Goal: Task Accomplishment & Management: Manage account settings

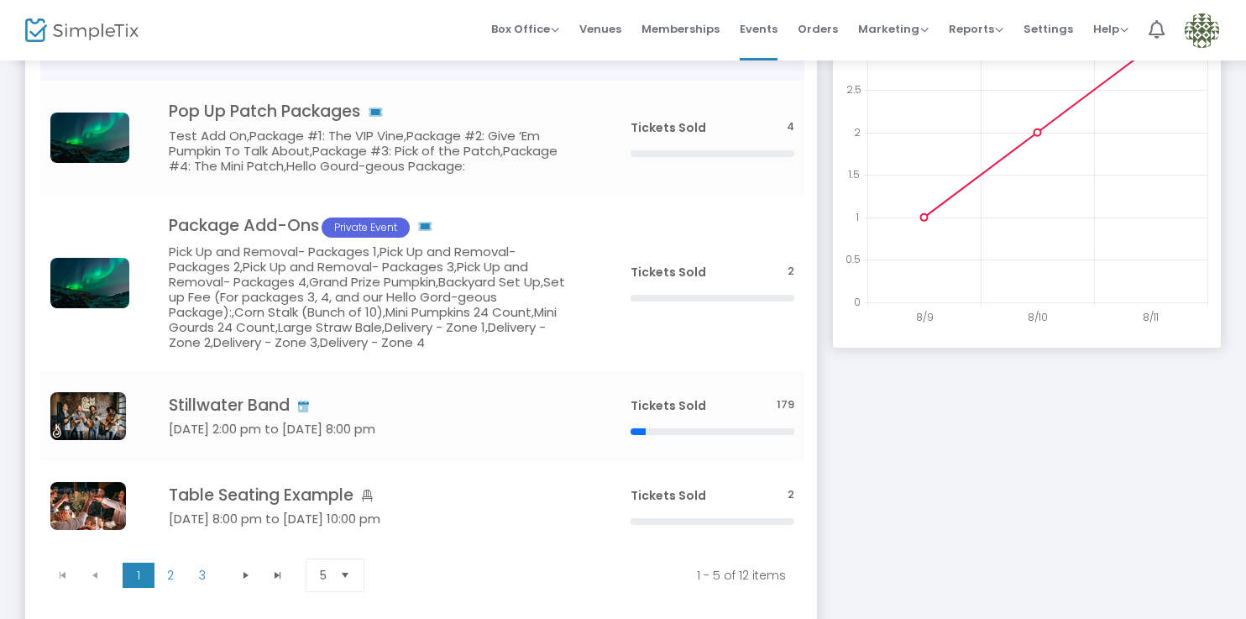
scroll to position [291, 0]
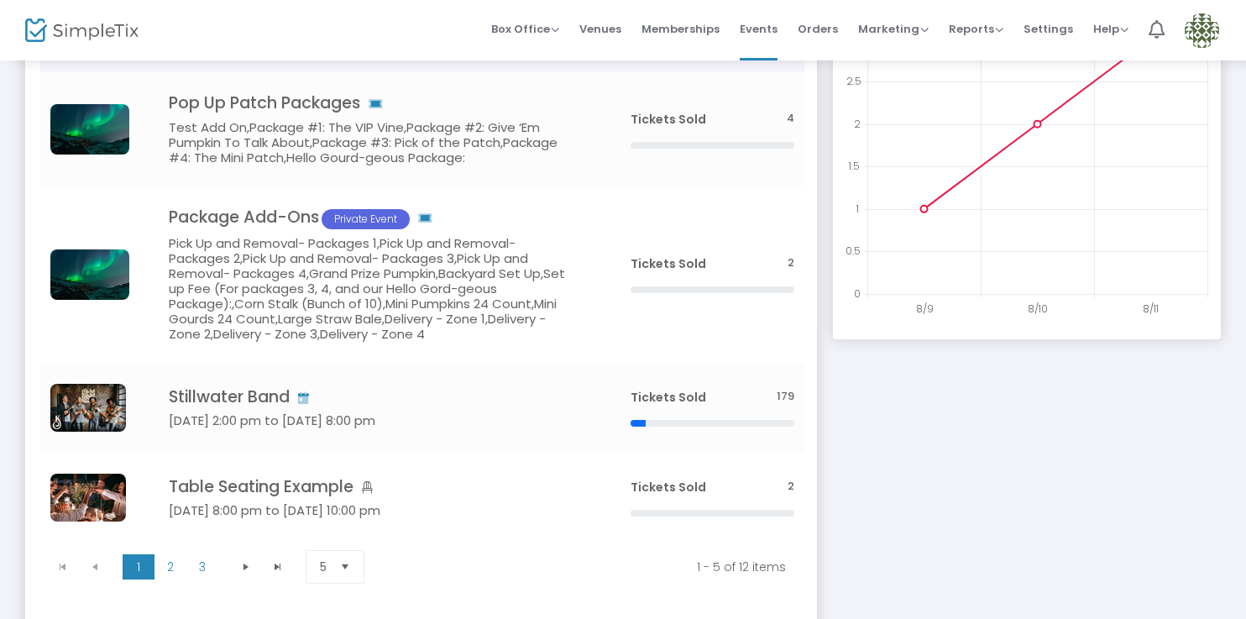
click at [556, 296] on h5 "Pick Up and Removal- Packages 1,Pick Up and Removal- Packages 2,Pick Up and Rem…" at bounding box center [375, 289] width 412 height 106
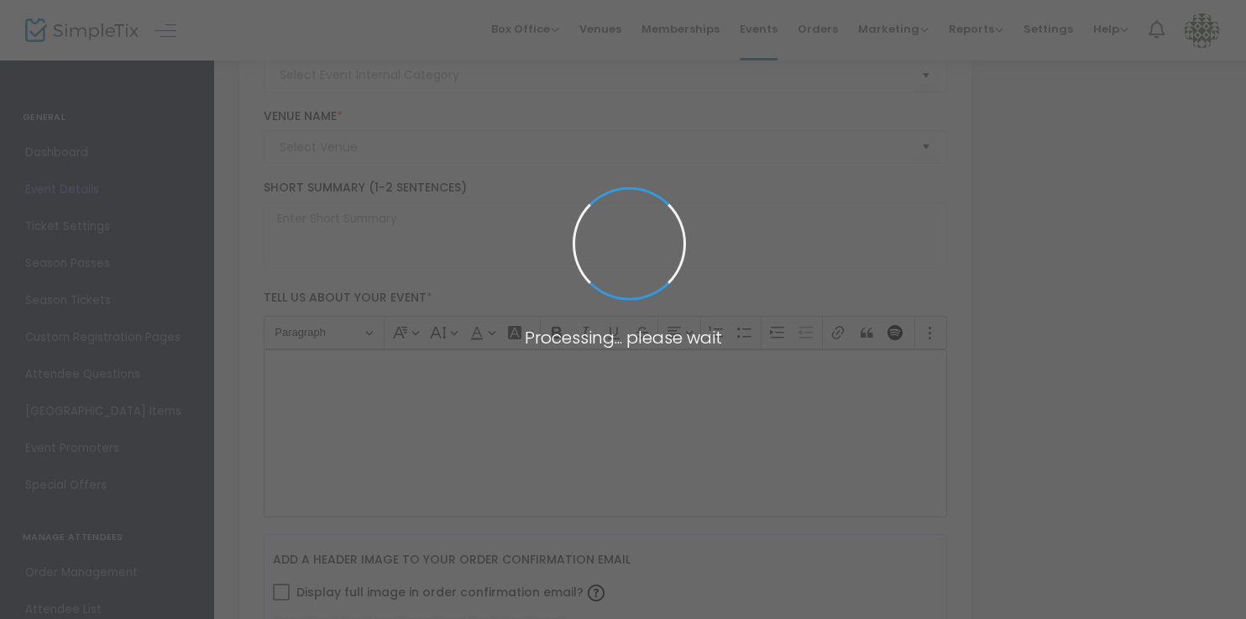
type input "Package Add-Ons"
type textarea "test"
type input "Buy Tickets"
type input "Geffen Playhouse"
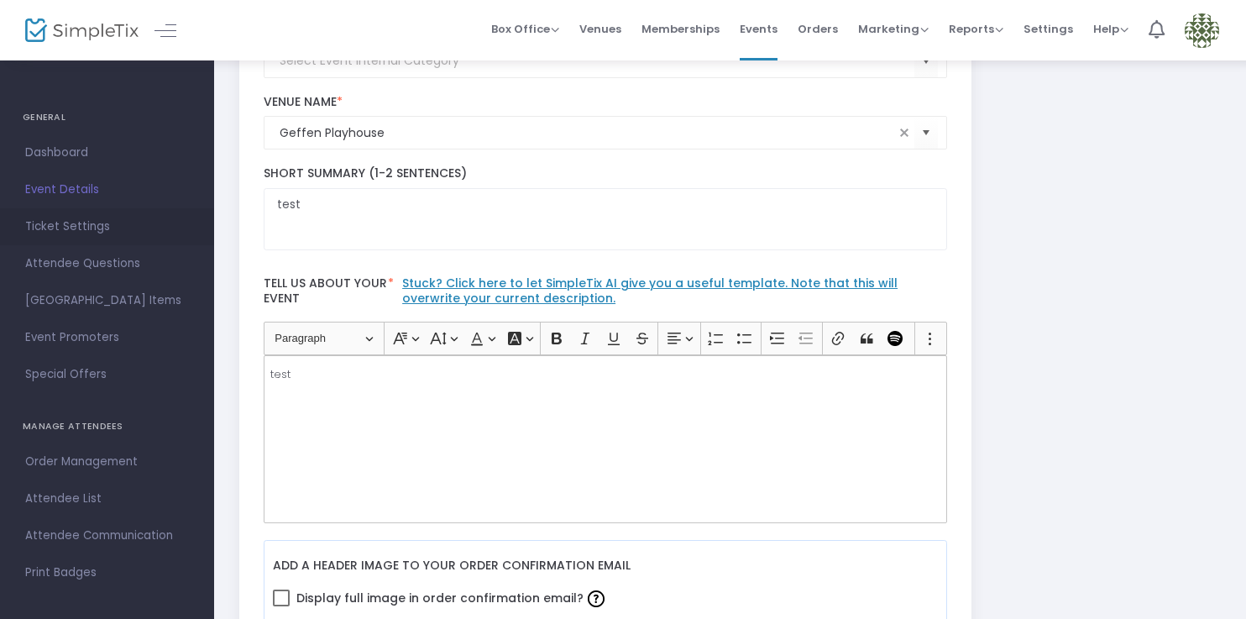
click at [100, 231] on span "Ticket Settings" at bounding box center [107, 227] width 164 height 22
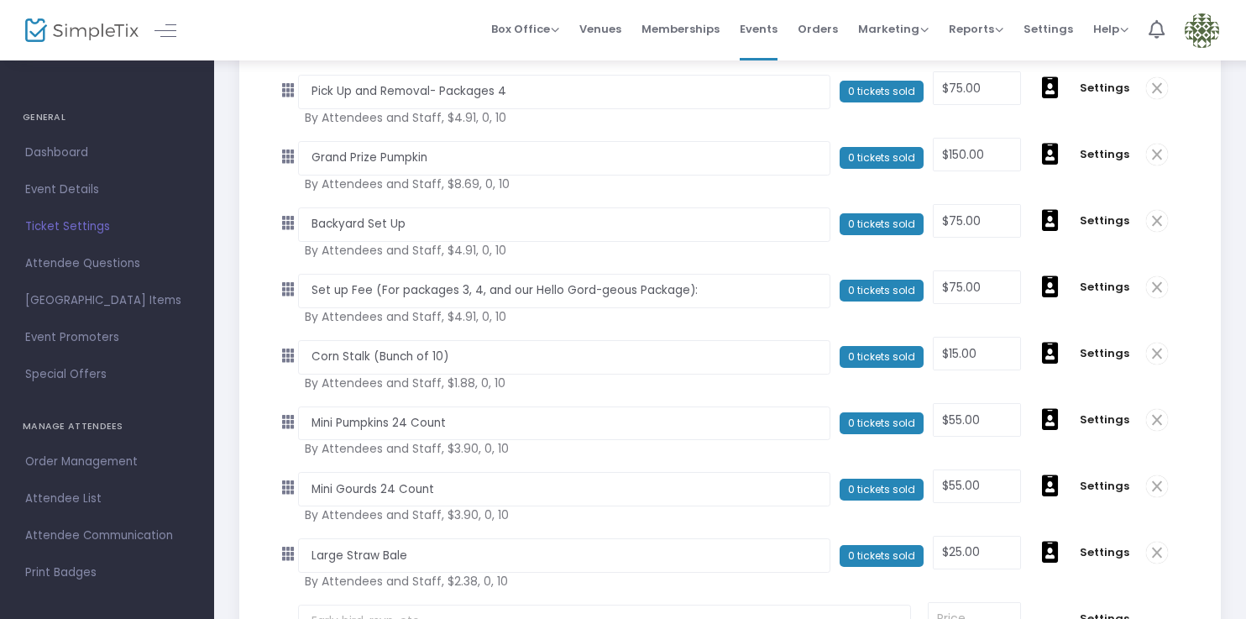
scroll to position [704, 0]
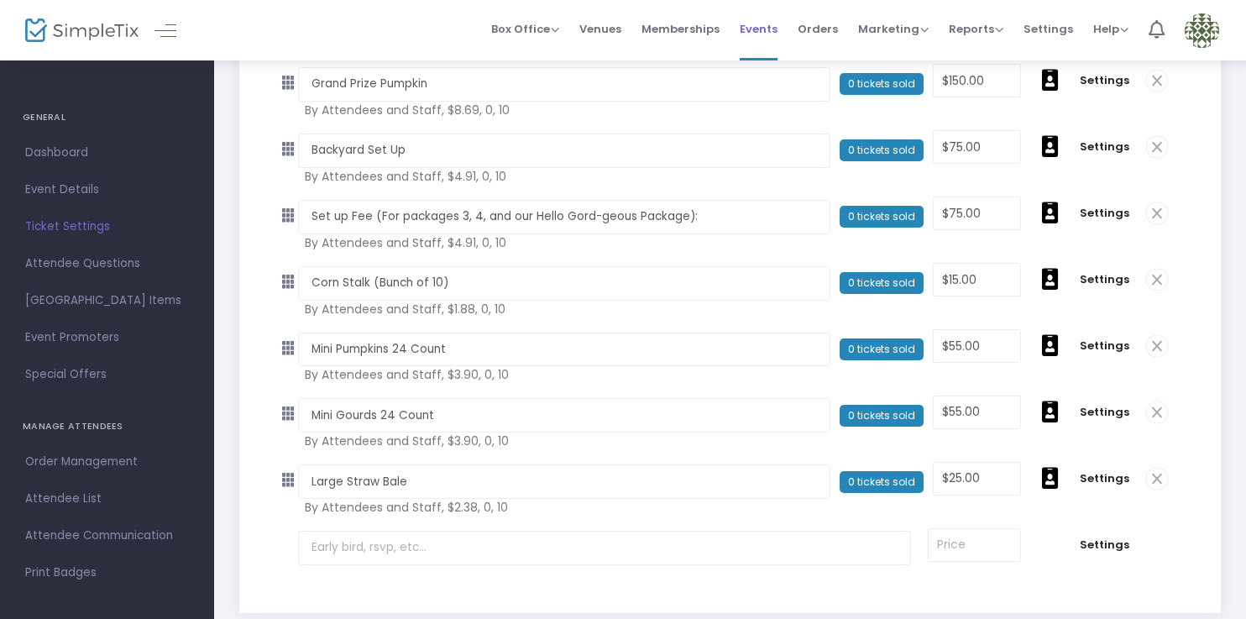
click at [772, 16] on span "Events" at bounding box center [759, 29] width 38 height 43
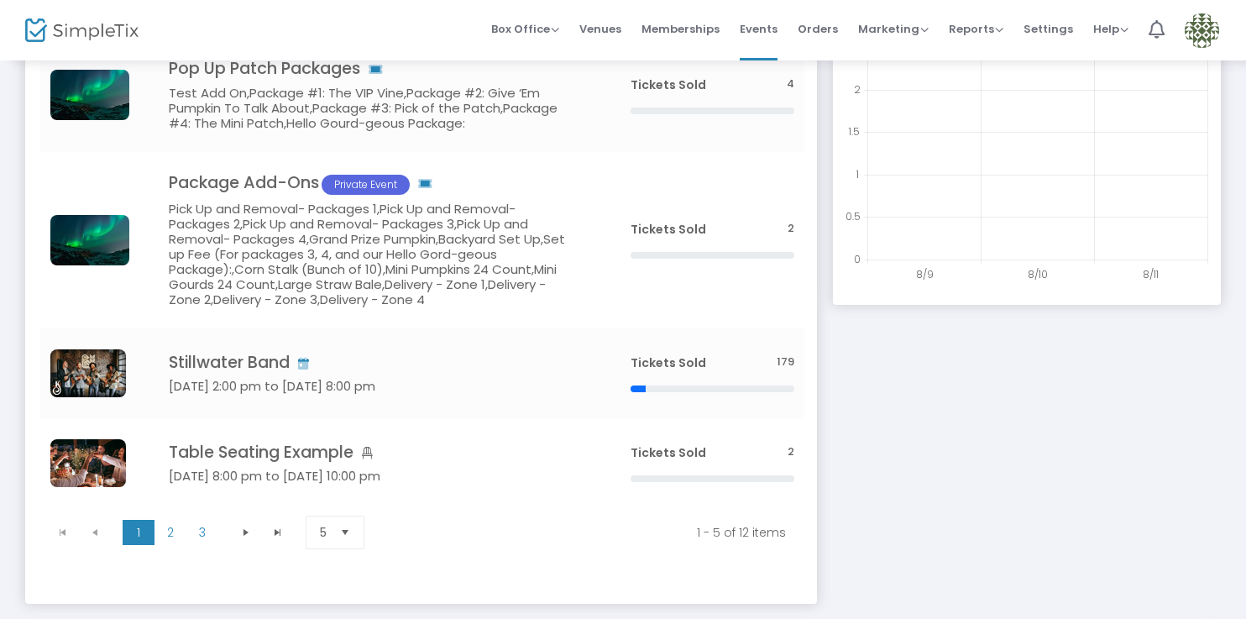
scroll to position [402, 0]
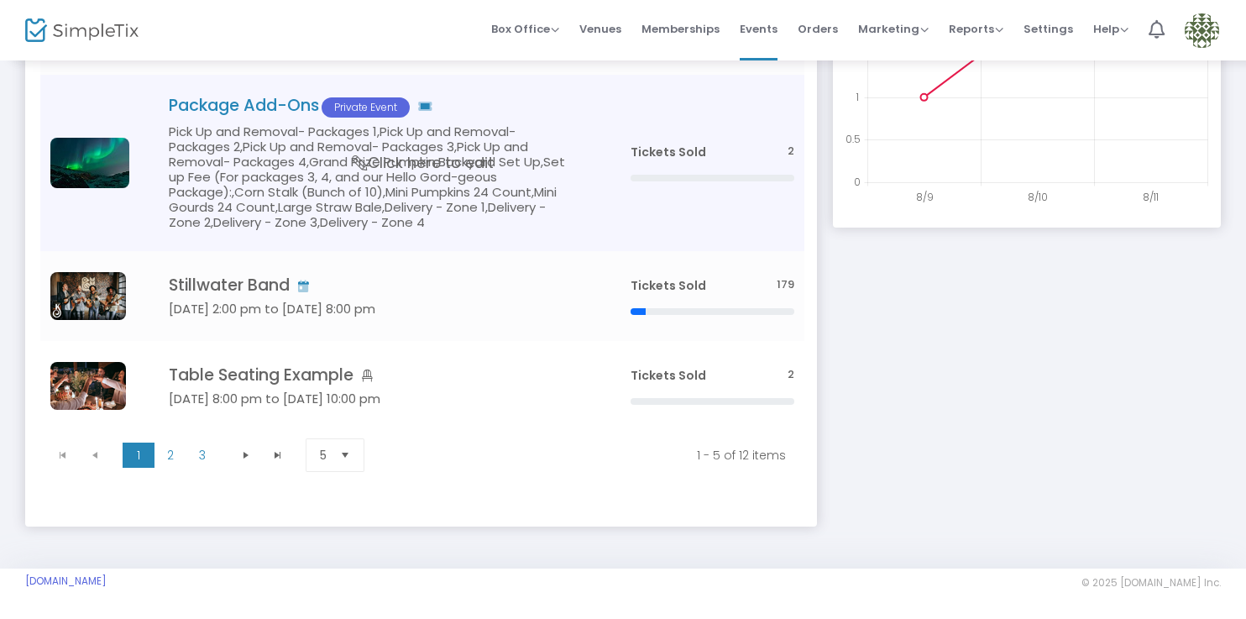
click at [569, 195] on h5 "Pick Up and Removal- Packages 1,Pick Up and Removal- Packages 2,Pick Up and Rem…" at bounding box center [375, 177] width 412 height 106
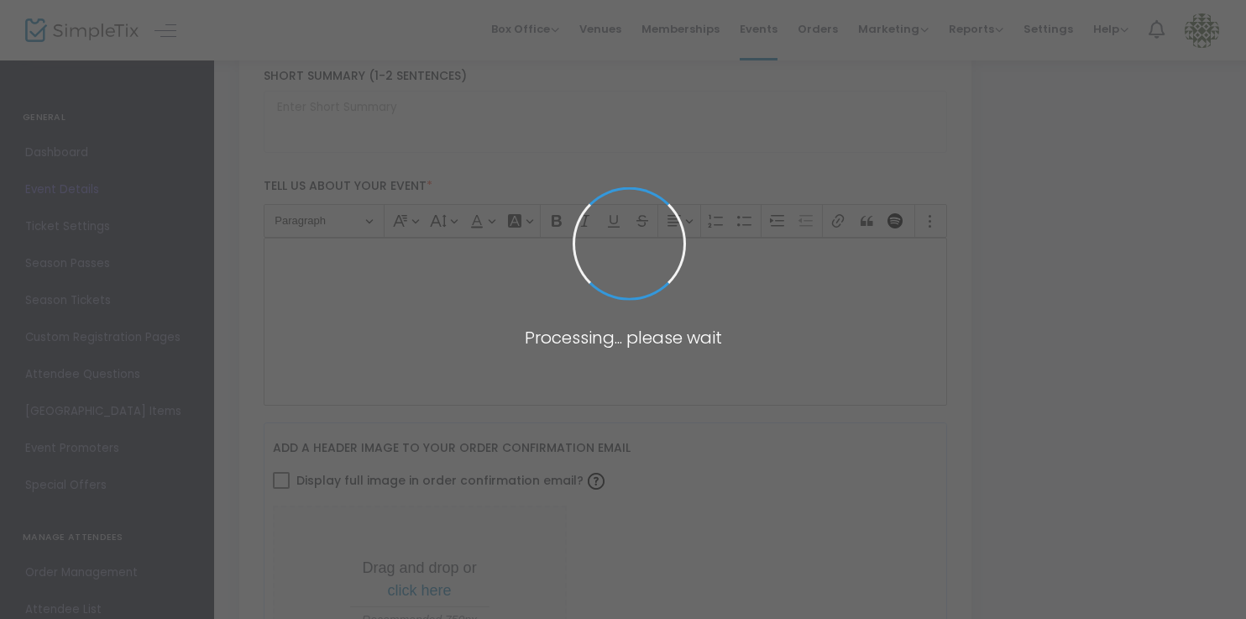
type input "Package Add-Ons"
type textarea "test"
type input "Buy Tickets"
type input "Geffen Playhouse"
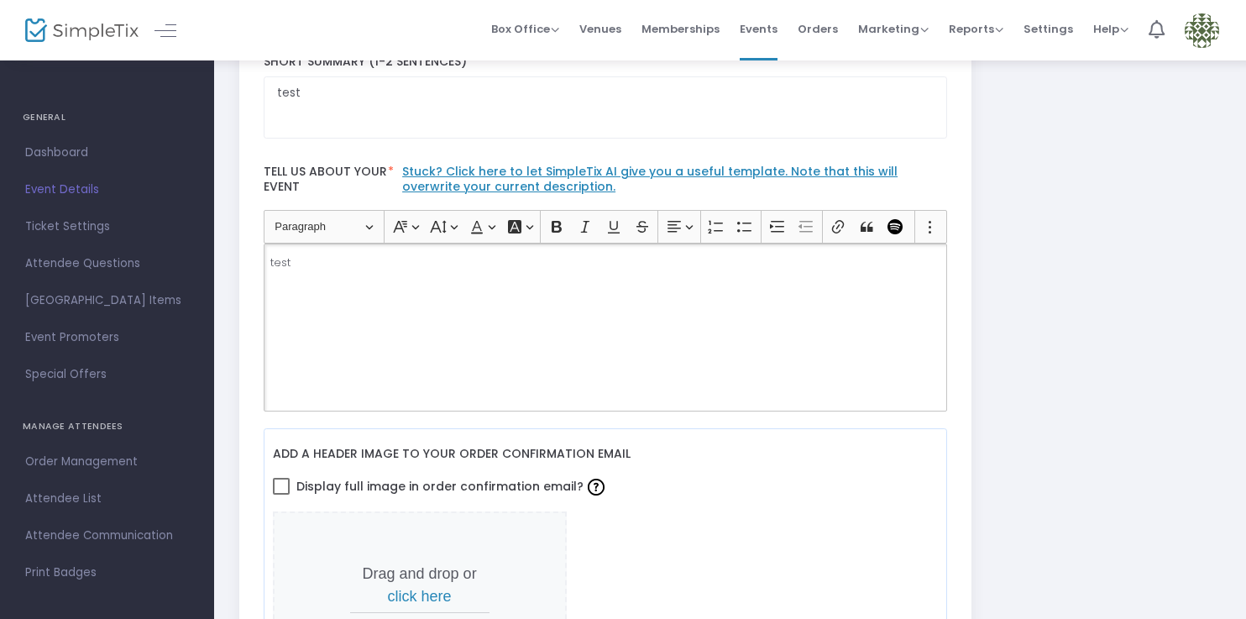
click at [395, 275] on div "test" at bounding box center [606, 328] width 685 height 168
click at [145, 260] on span "Attendee Questions" at bounding box center [107, 264] width 164 height 22
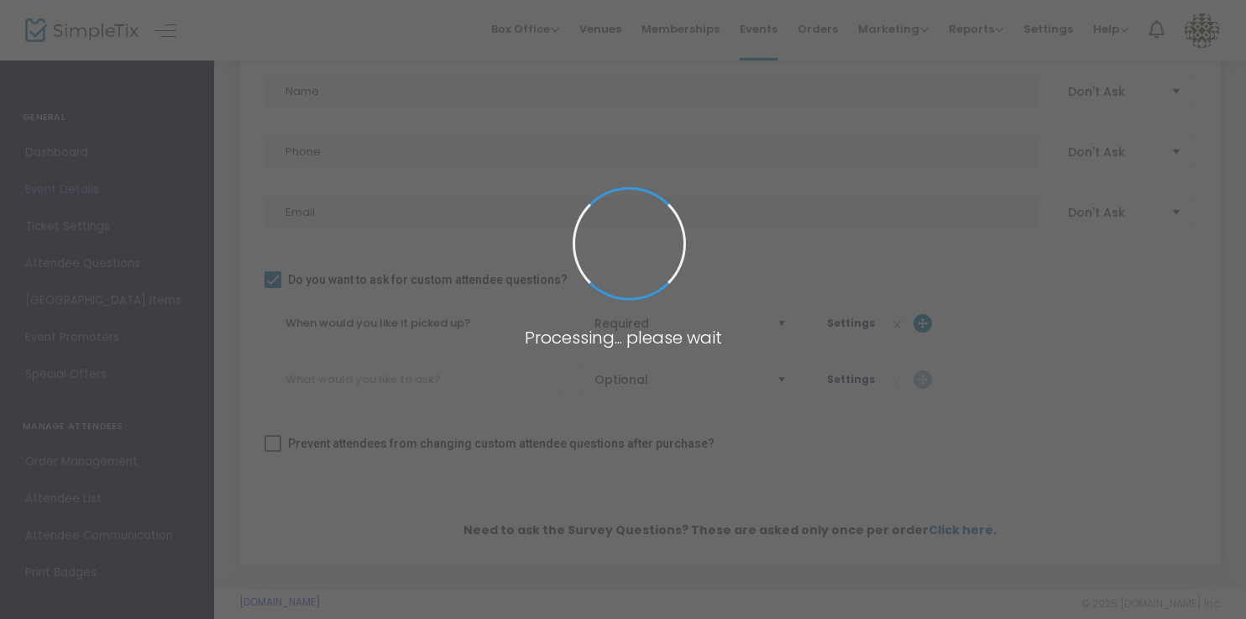
scroll to position [228, 0]
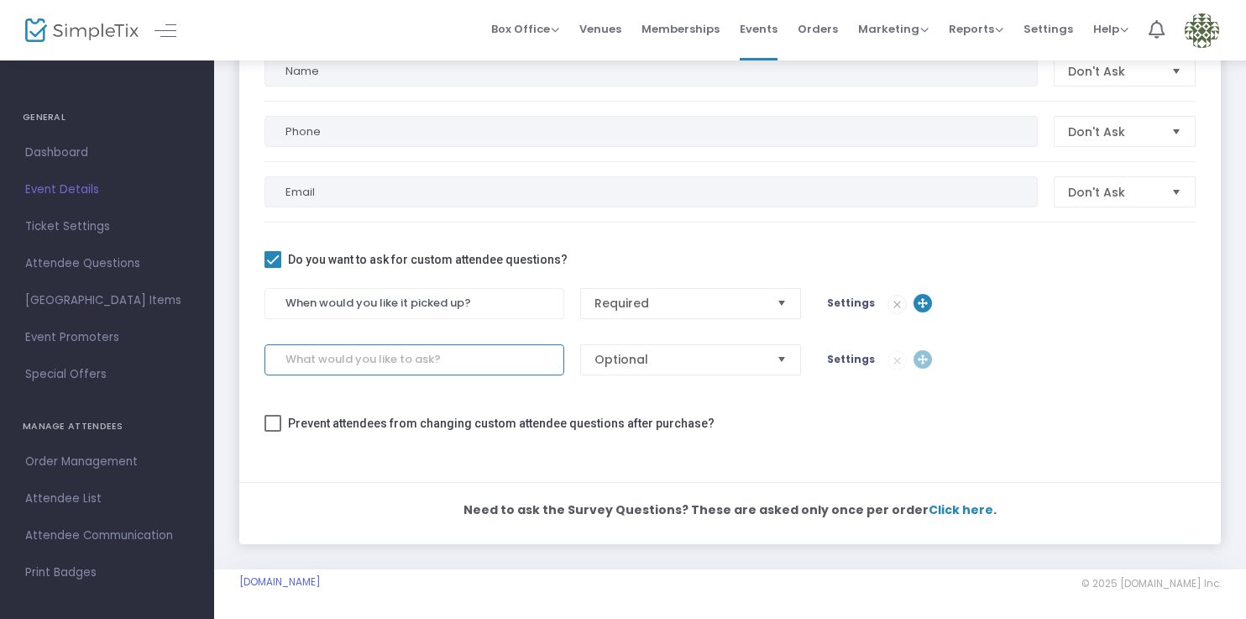
click at [363, 350] on input at bounding box center [415, 359] width 300 height 31
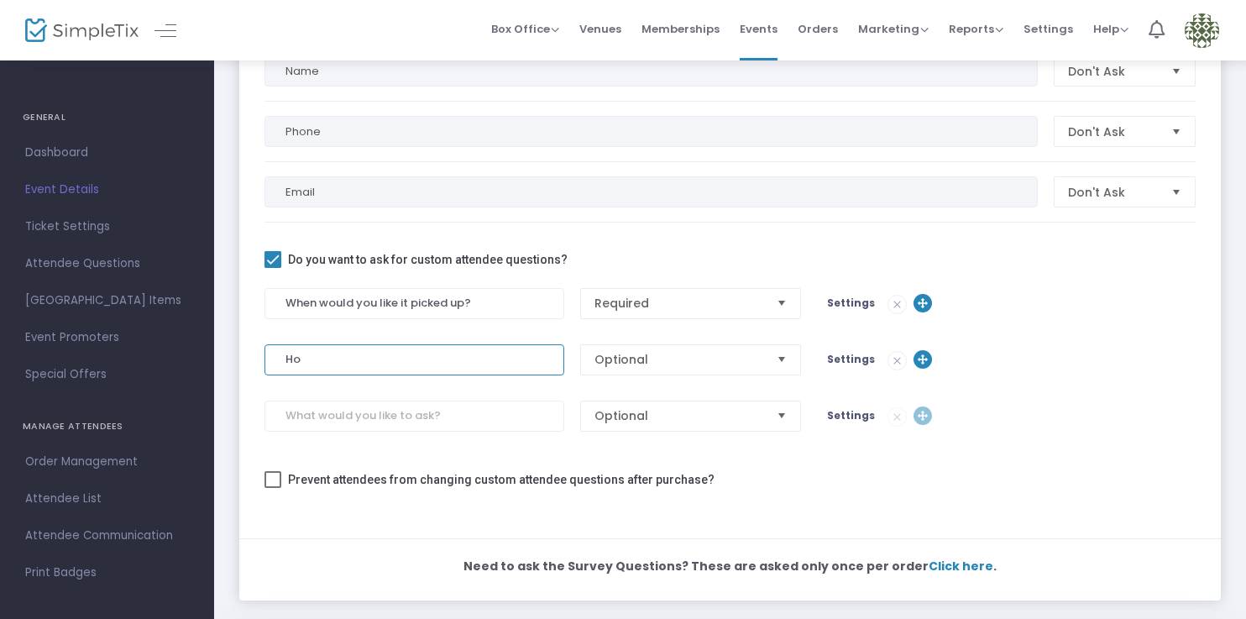
type input "H"
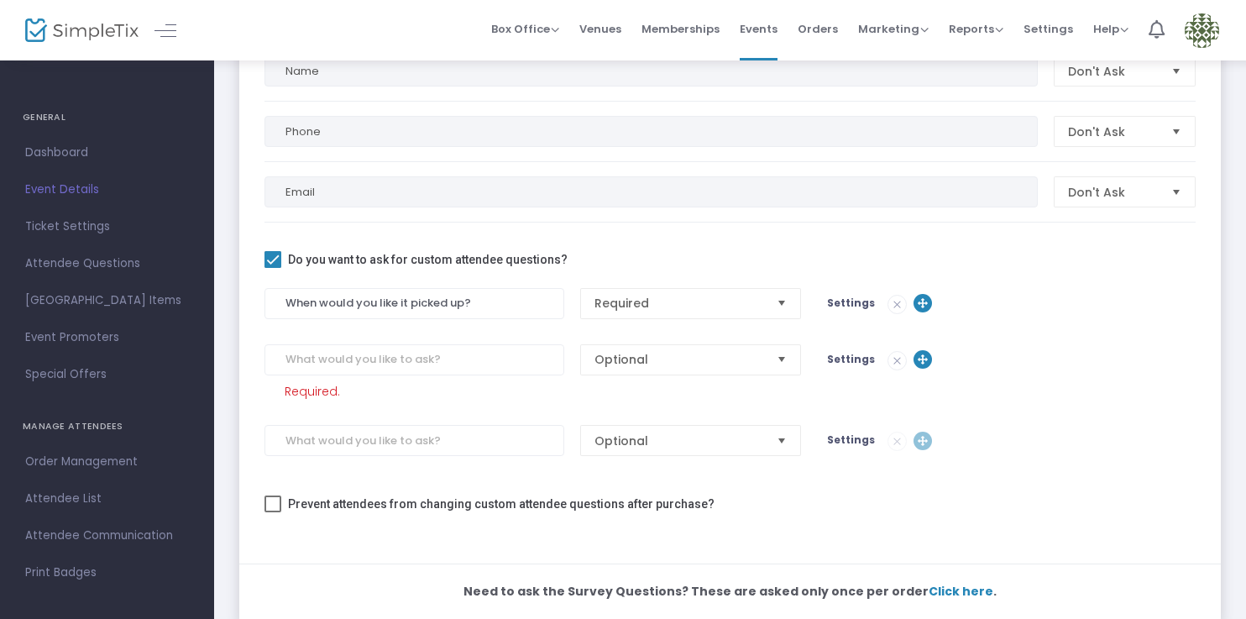
click at [246, 317] on m-panel-content "Do you want to ask for attendee information? Name Don't Ask Phone Don't Ask Ema…" at bounding box center [730, 281] width 982 height 564
click at [118, 258] on span "Attendee Questions" at bounding box center [107, 264] width 164 height 22
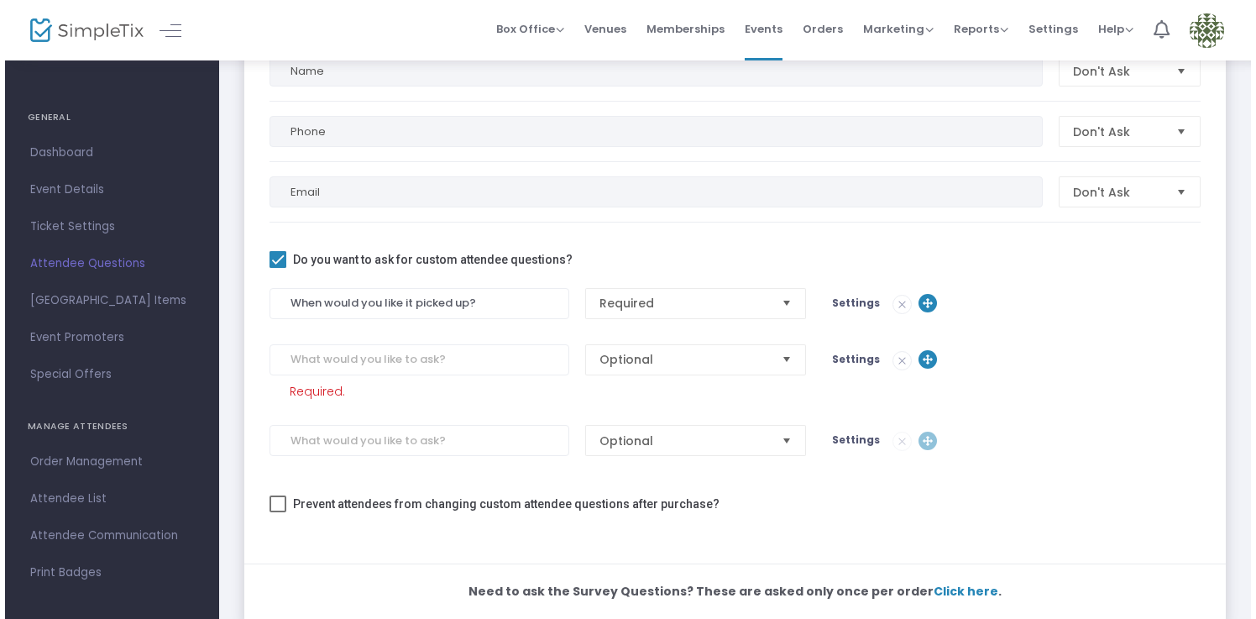
scroll to position [0, 0]
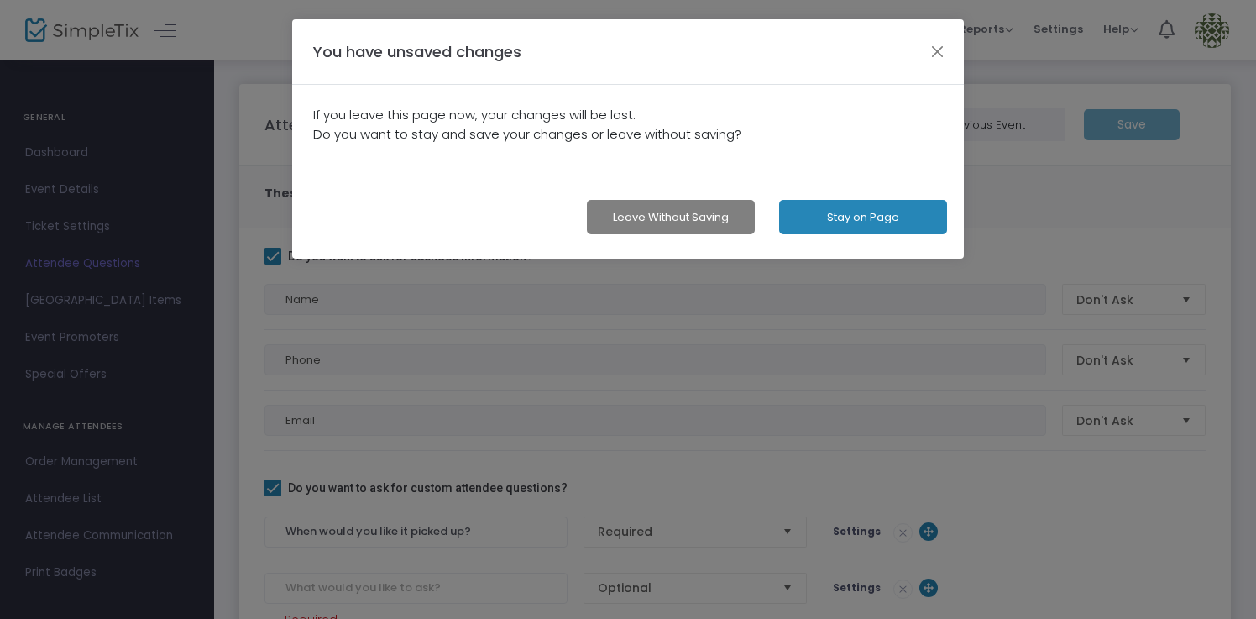
click at [649, 210] on button "Leave without Saving" at bounding box center [671, 217] width 168 height 34
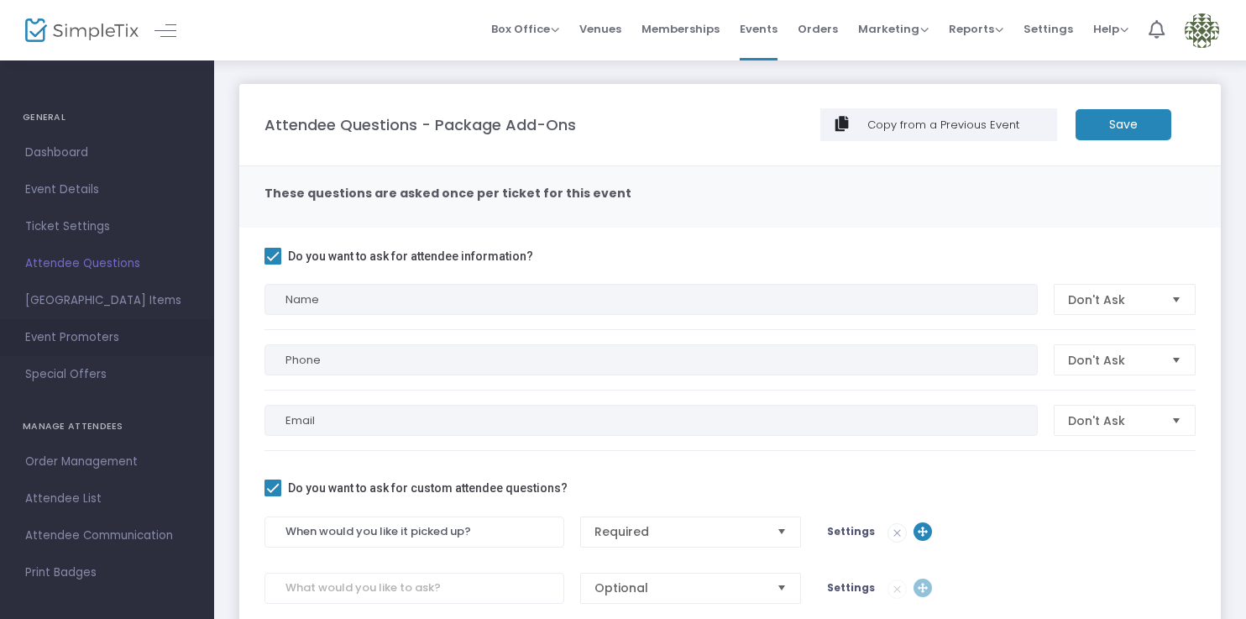
click at [83, 333] on span "Event Promoters" at bounding box center [107, 338] width 164 height 22
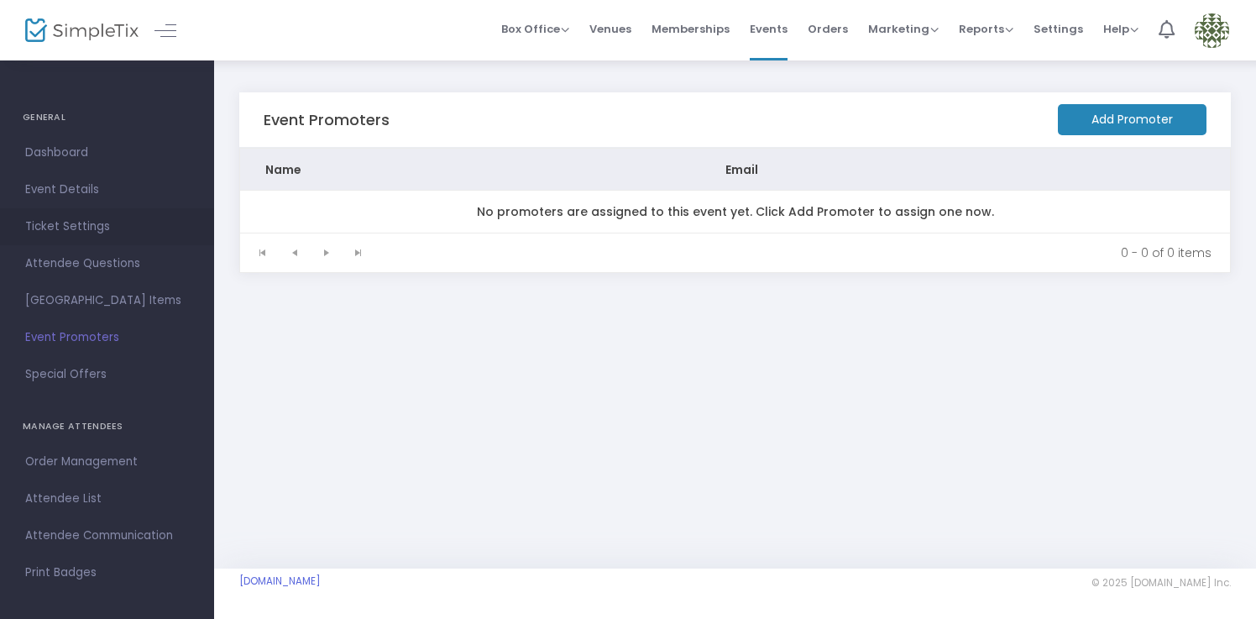
click at [100, 232] on span "Ticket Settings" at bounding box center [107, 227] width 164 height 22
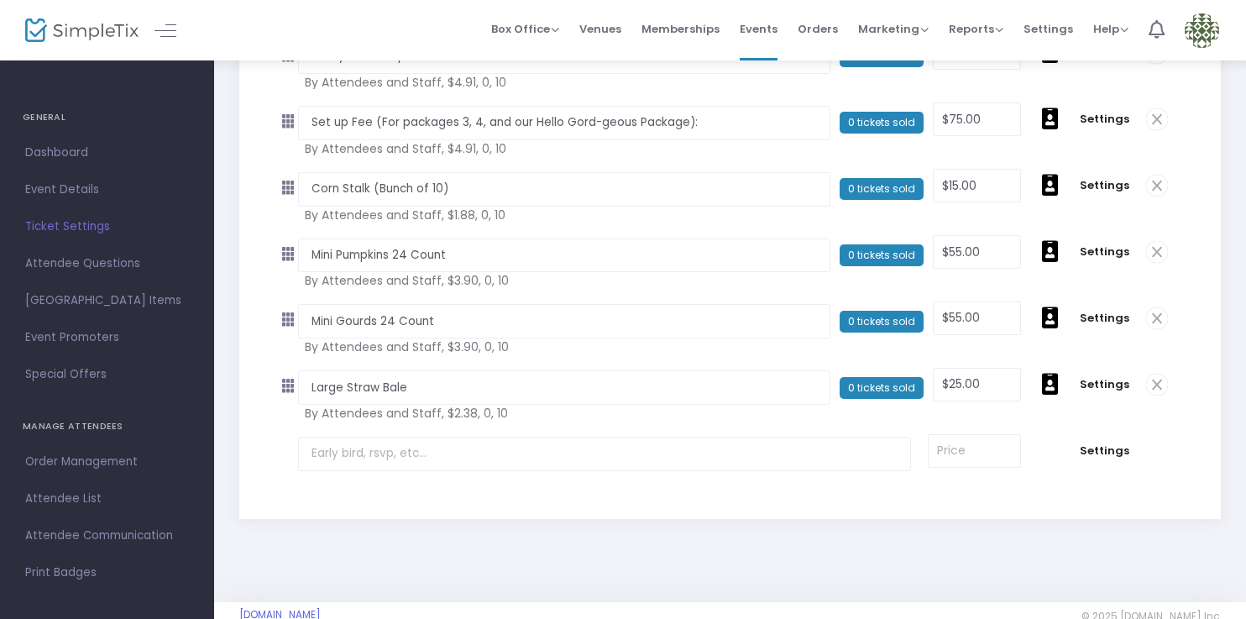
scroll to position [776, 0]
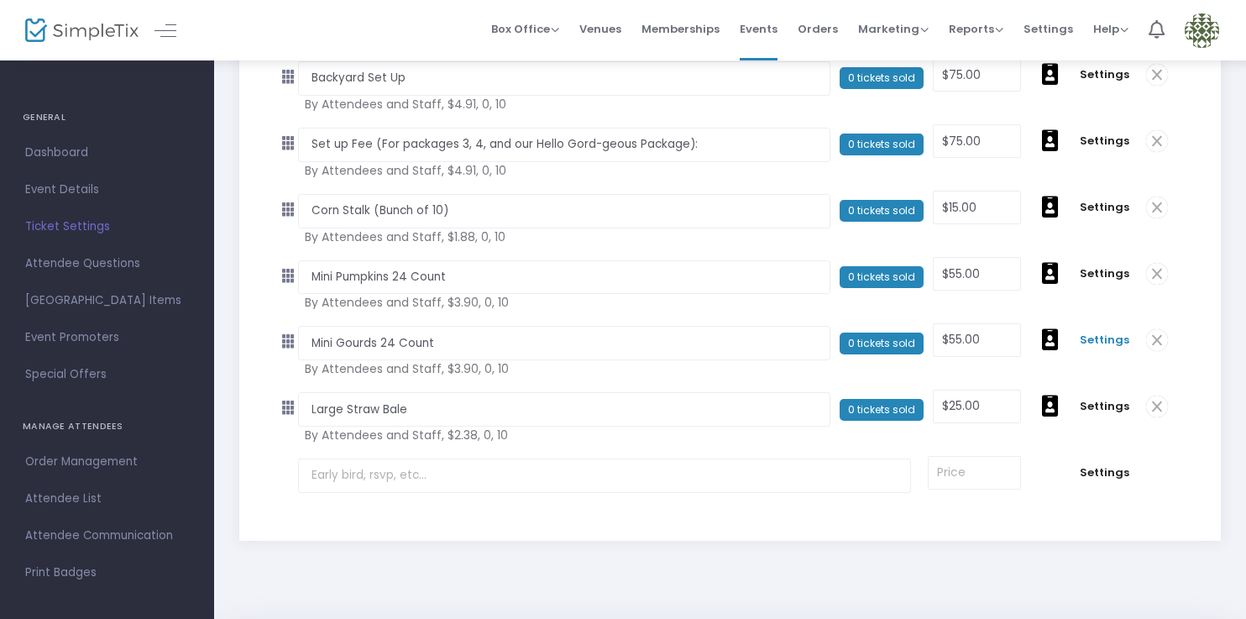
click at [1109, 342] on span "Settings" at bounding box center [1105, 340] width 50 height 17
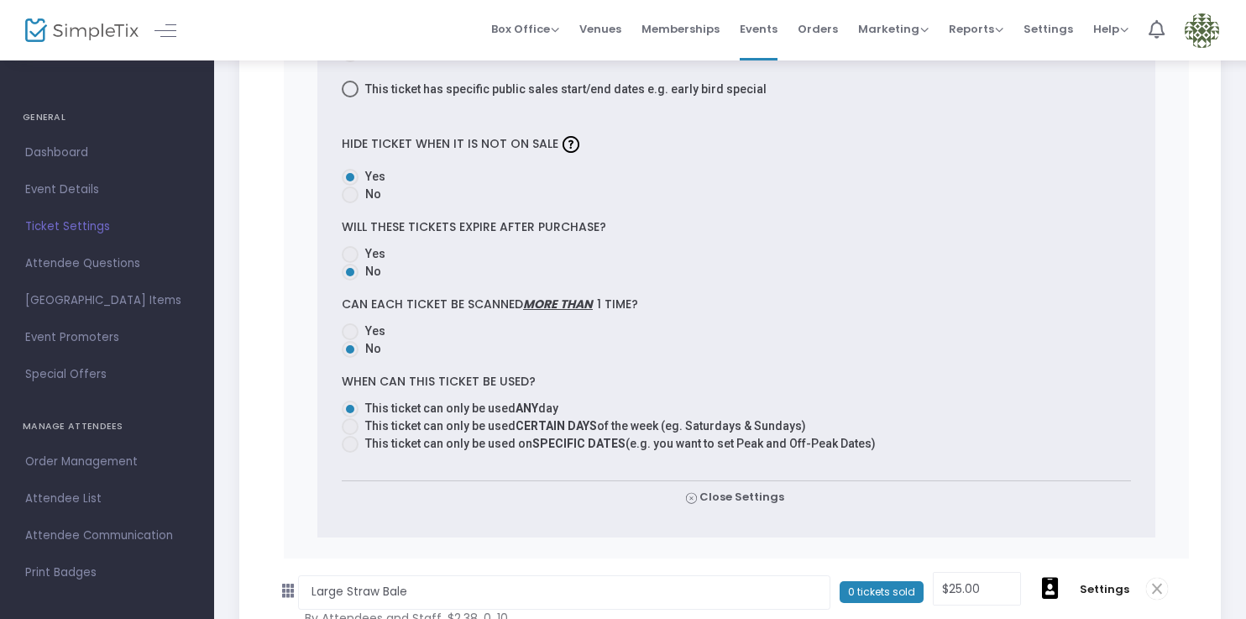
scroll to position [1577, 0]
click at [1205, 37] on img at bounding box center [1202, 30] width 34 height 34
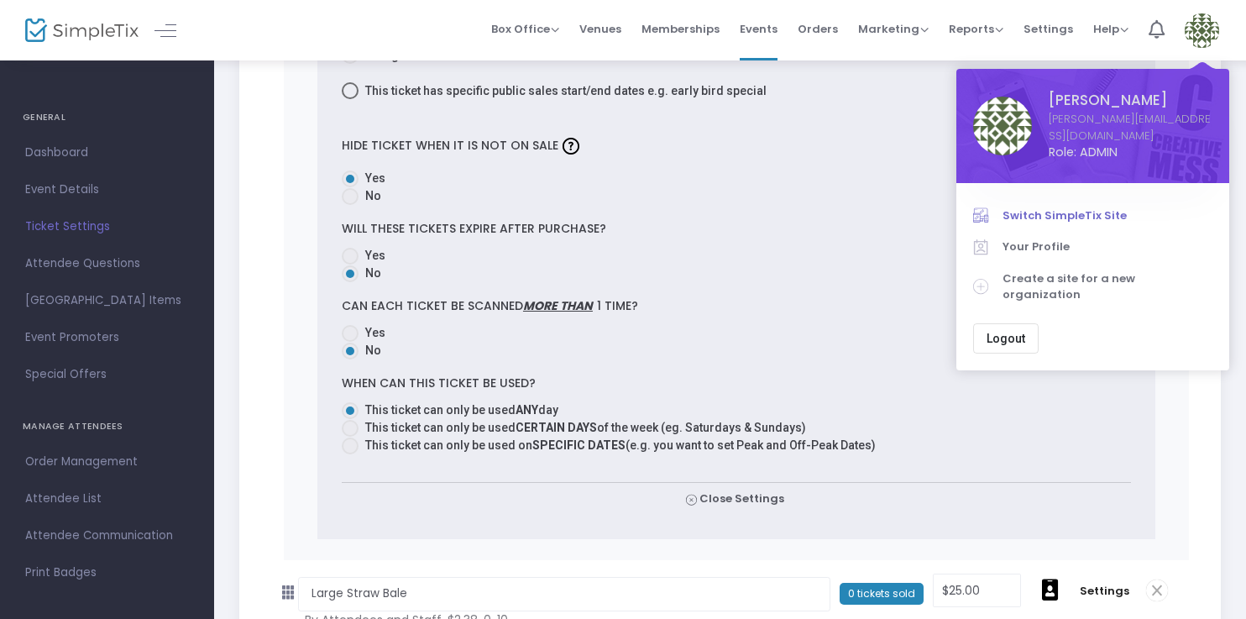
click at [1117, 207] on span "Switch SimpleTix Site" at bounding box center [1108, 215] width 210 height 17
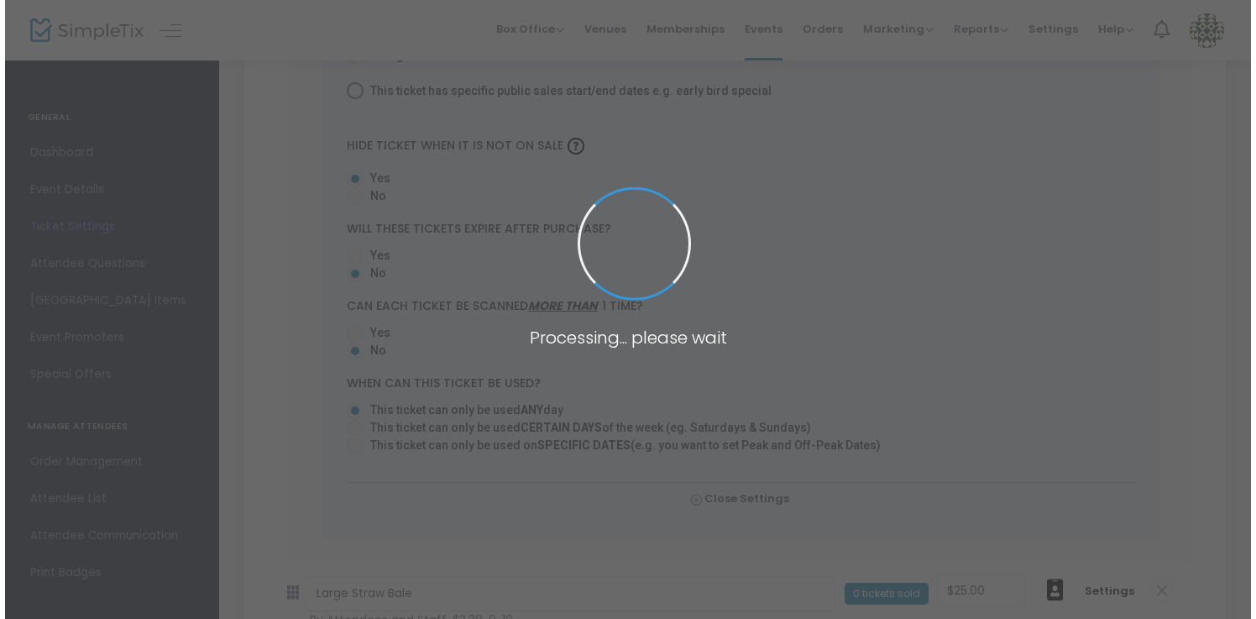
scroll to position [0, 0]
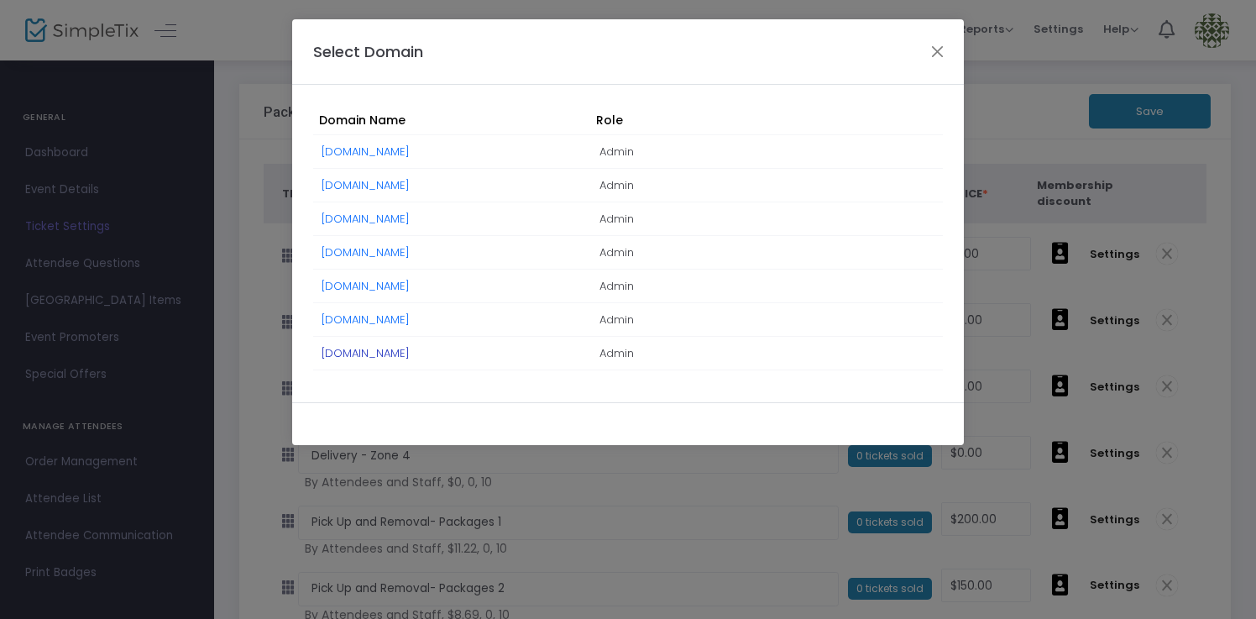
click at [410, 349] on link "[DOMAIN_NAME]" at bounding box center [366, 353] width 88 height 16
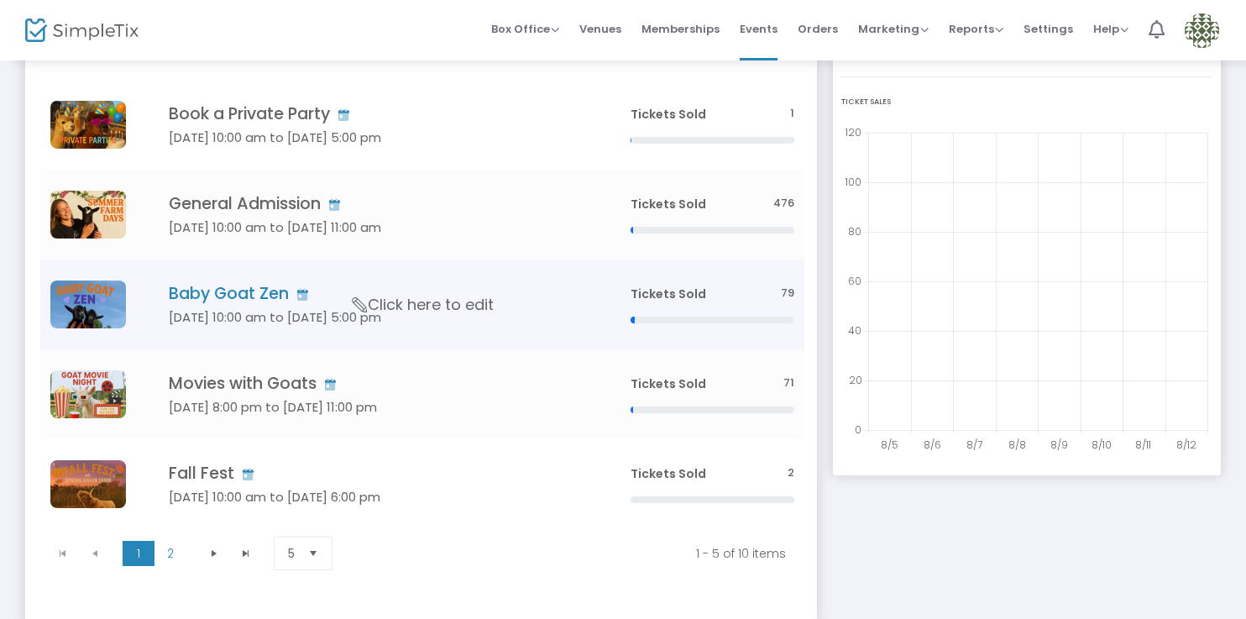
scroll to position [253, 0]
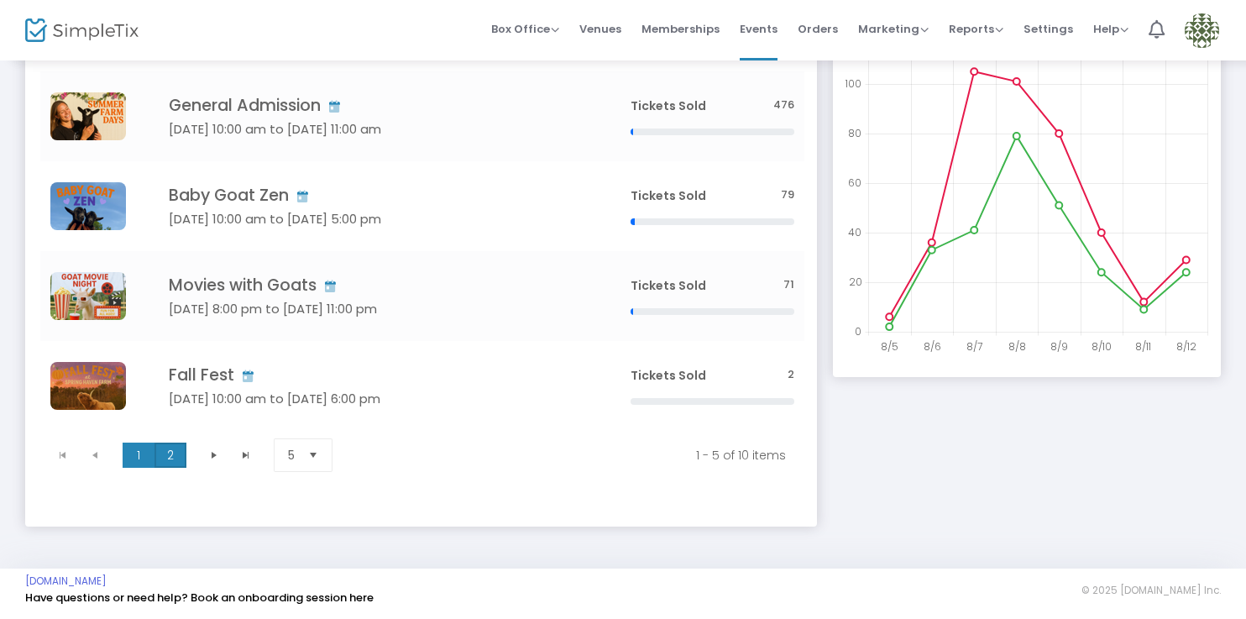
click at [177, 443] on span "2" at bounding box center [171, 455] width 32 height 25
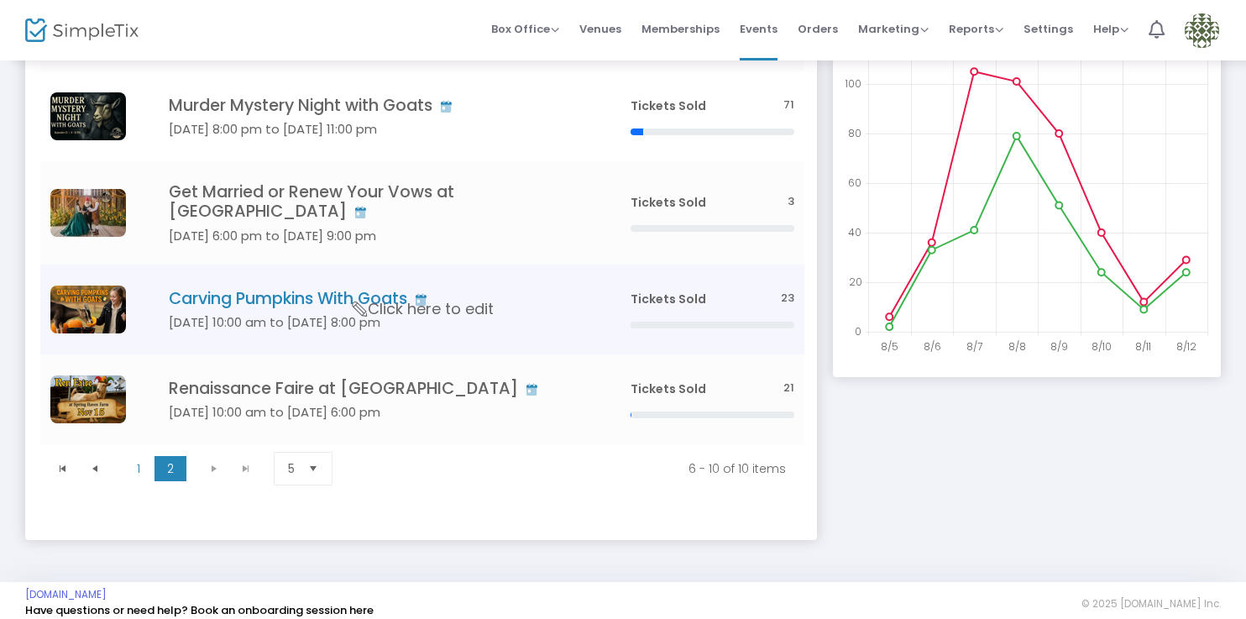
click at [456, 322] on h5 "Oct 01 10:00 am to Nov 02 8:00 pm" at bounding box center [375, 322] width 412 height 15
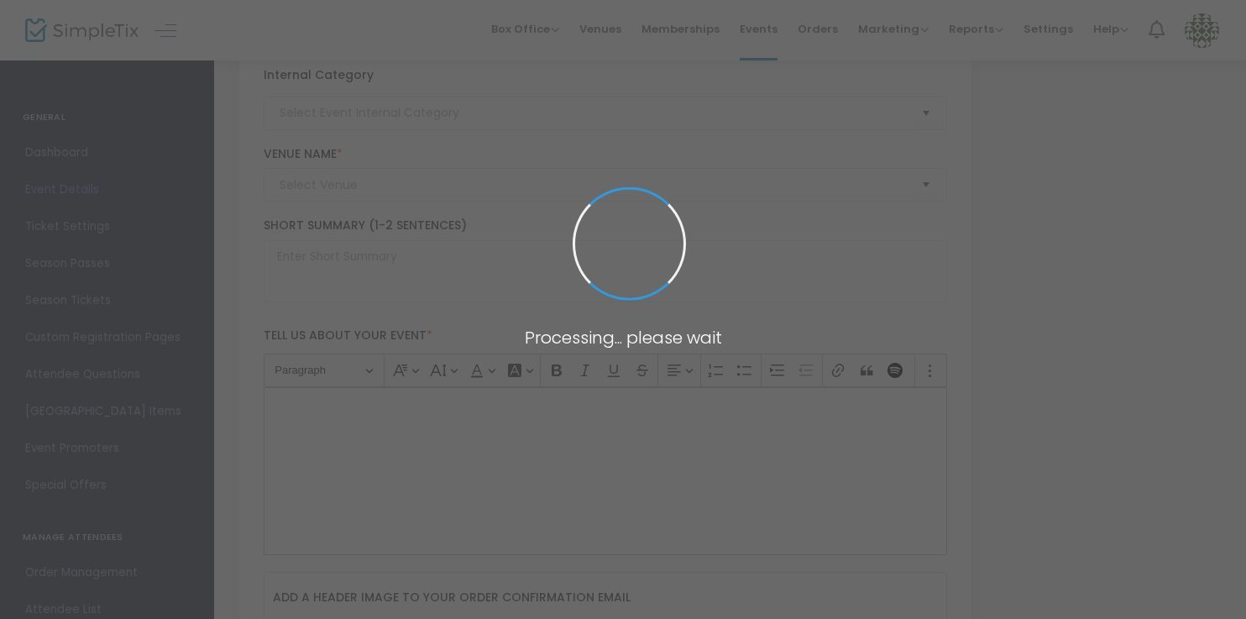
type input "Carving Pumpkins With Goats"
type textarea "Carving pumpkins with goats"
type input "7.500 %"
type input "Buy Tickets"
type input "Events"
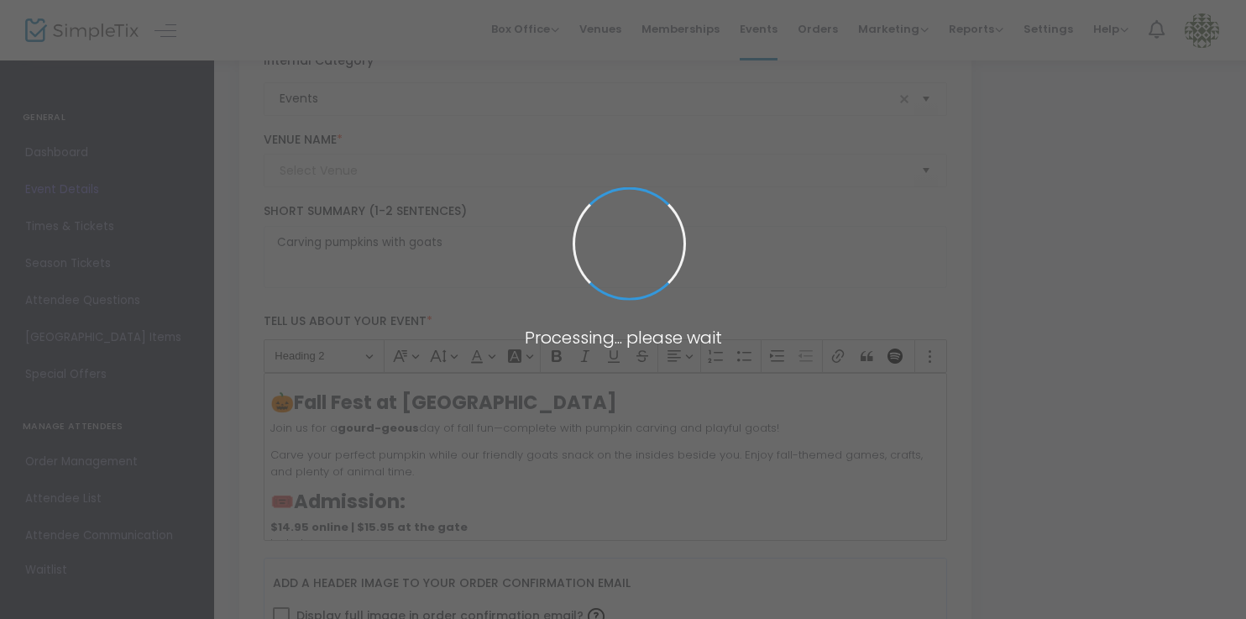
type input "Spring Haven Farm"
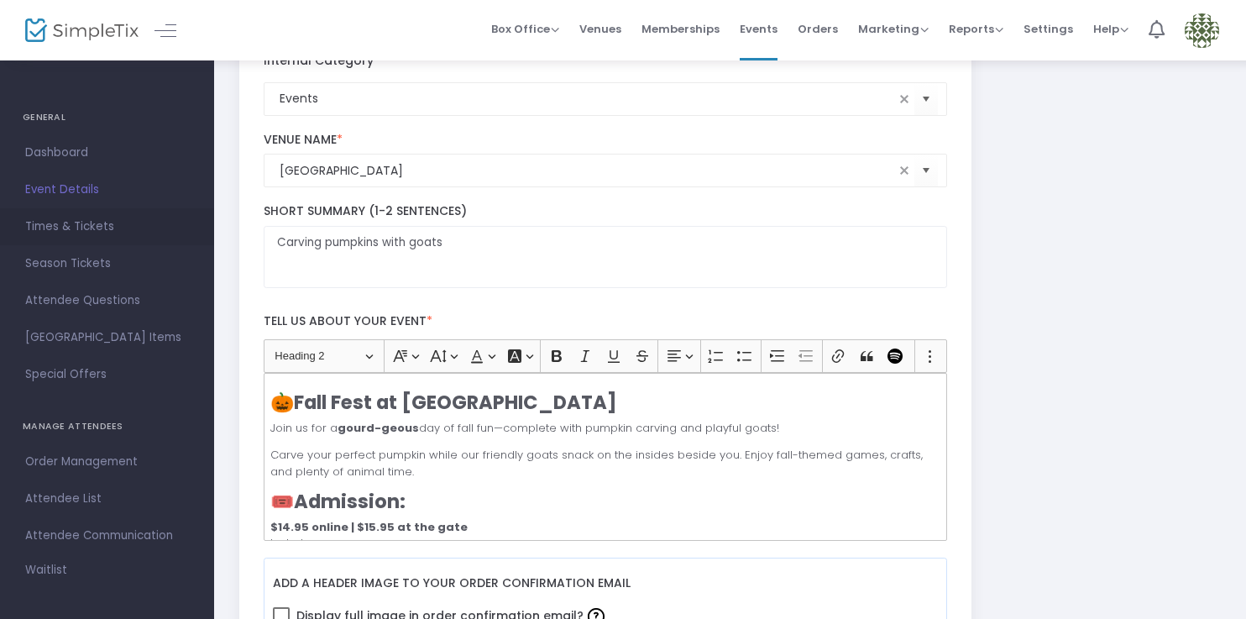
click at [113, 218] on span "Times & Tickets" at bounding box center [107, 227] width 164 height 22
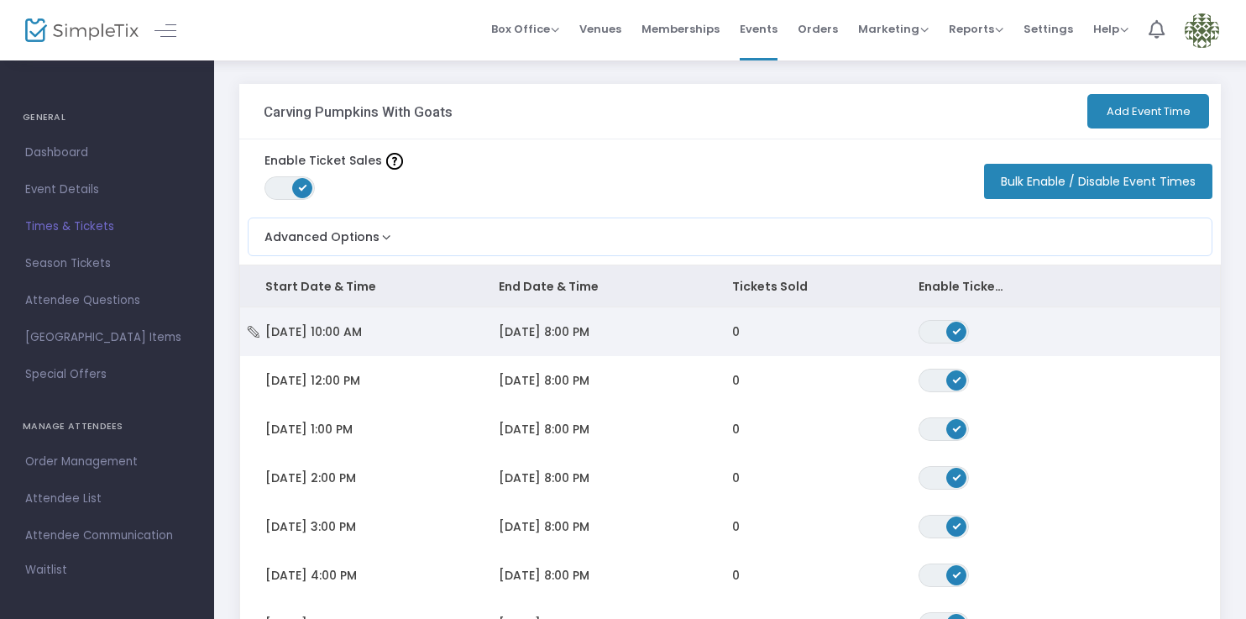
click at [450, 324] on td "Wed 10/1/2025 10:00 AM" at bounding box center [356, 331] width 233 height 49
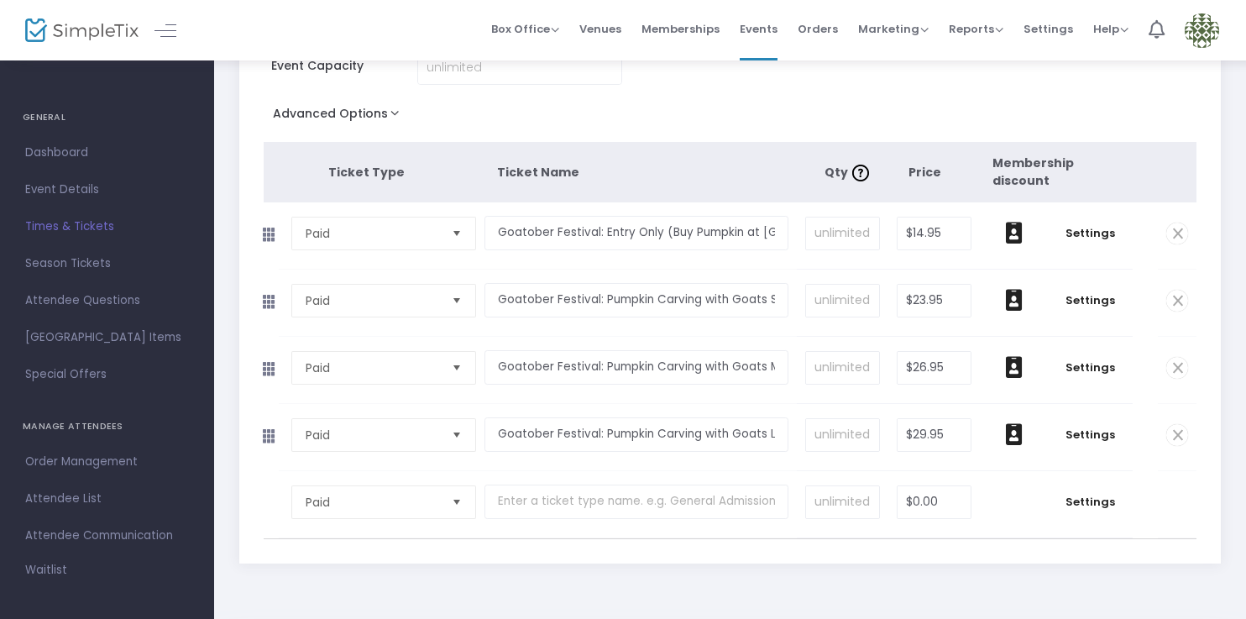
scroll to position [179, 0]
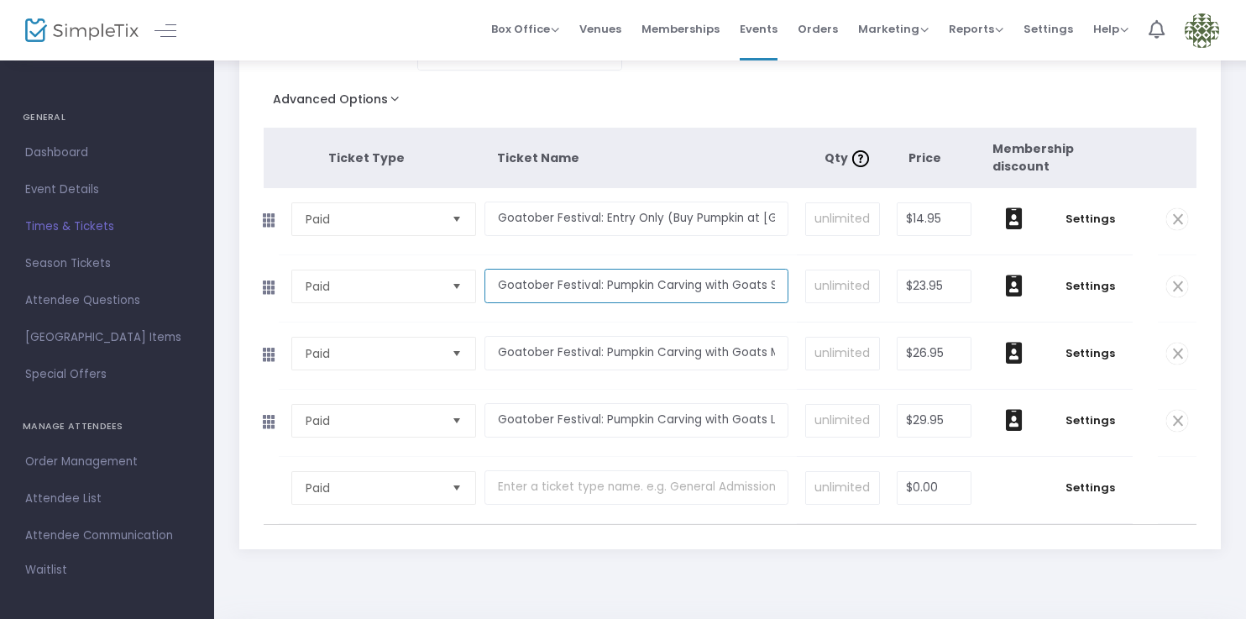
click at [645, 286] on input "Goatober Festival: Pumpkin Carving with Goats Small Pumpkin" at bounding box center [637, 286] width 304 height 34
click at [690, 292] on input "Goatober Festival: Pumpkin Carving with Goats Small Pumpkin" at bounding box center [637, 286] width 304 height 34
click at [574, 320] on td "Goatober Festival: Pumpkin Carving with Goats Small Pumpkin Required." at bounding box center [641, 288] width 312 height 66
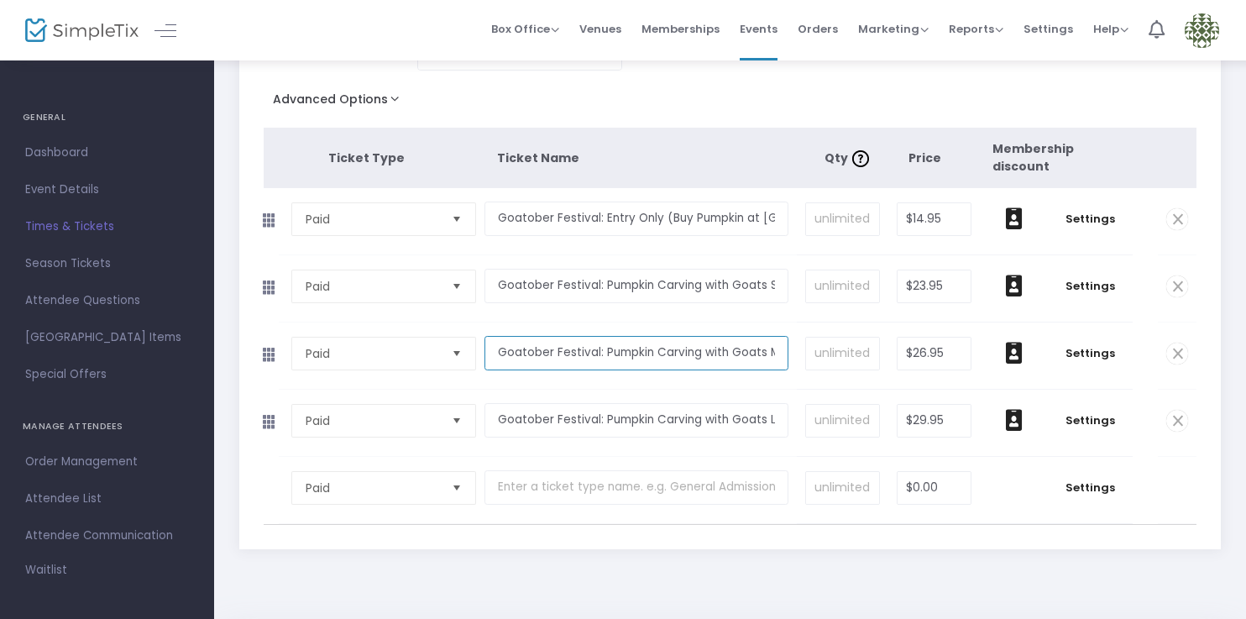
click at [674, 353] on input "Goatober Festival: Pumpkin Carving with Goats Medium Pumpkin" at bounding box center [637, 353] width 304 height 34
